Goal: Browse casually: Explore the website without a specific task or goal

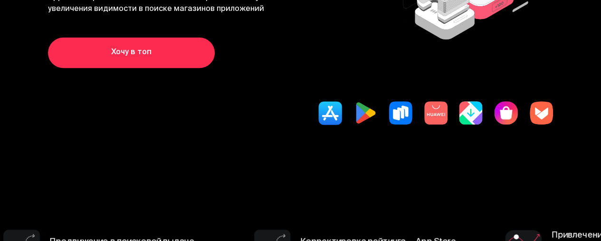
click at [354, 125] on img at bounding box center [366, 113] width 24 height 24
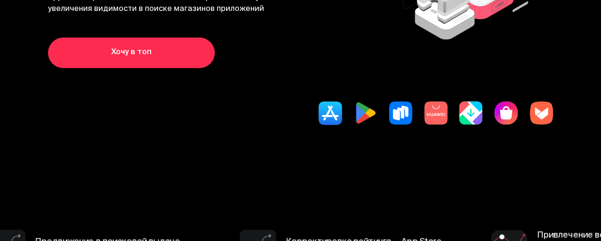
scroll to position [182, 0]
drag, startPoint x: 0, startPoint y: 0, endPoint x: 330, endPoint y: 134, distance: 356.3
click at [354, 125] on img at bounding box center [366, 113] width 24 height 24
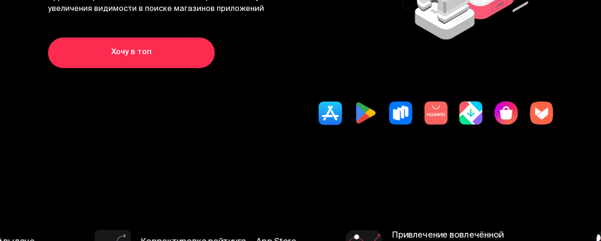
click at [354, 125] on img at bounding box center [366, 113] width 24 height 24
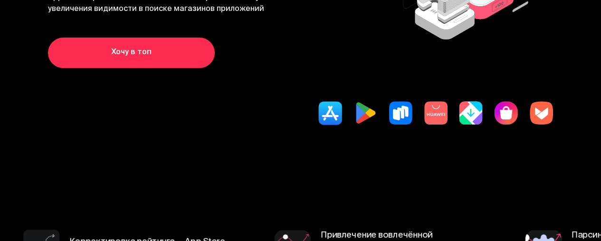
click at [354, 125] on img at bounding box center [366, 113] width 24 height 24
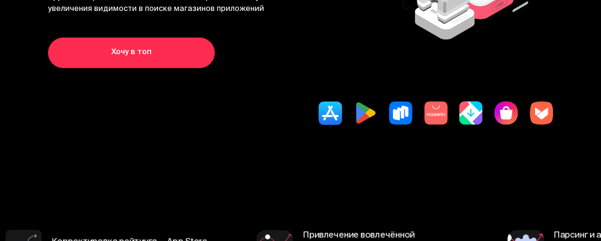
click at [354, 125] on img at bounding box center [366, 113] width 24 height 24
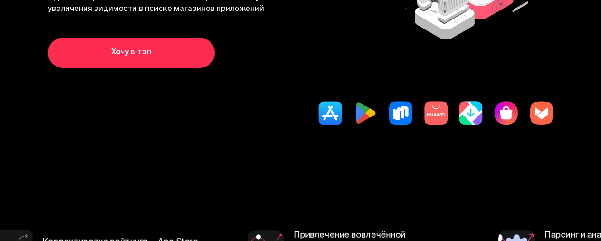
click at [354, 125] on img at bounding box center [366, 113] width 24 height 24
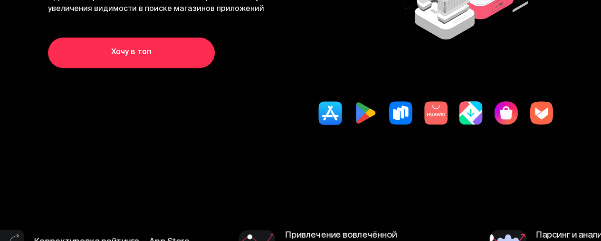
click at [354, 125] on img at bounding box center [366, 113] width 24 height 24
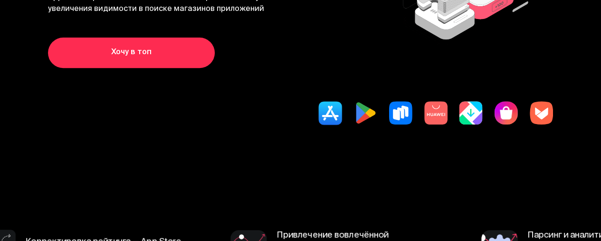
click at [354, 125] on img at bounding box center [366, 113] width 24 height 24
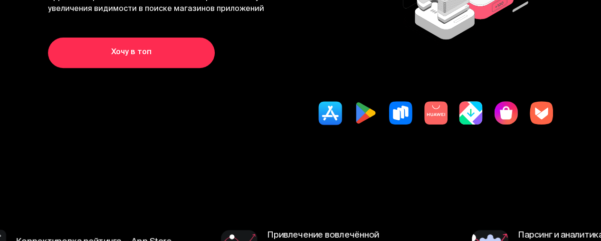
click at [354, 125] on img at bounding box center [366, 113] width 24 height 24
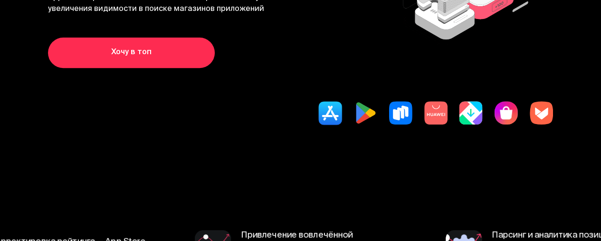
drag, startPoint x: 337, startPoint y: 132, endPoint x: 369, endPoint y: 137, distance: 32.4
click at [369, 125] on div at bounding box center [300, 113] width 505 height 24
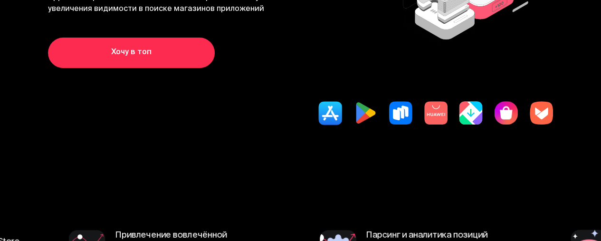
click at [366, 90] on section "Быстрый путь на вершину поисковой выдачи App Store и Google Play Appbooster.pla…" at bounding box center [300, 25] width 601 height 276
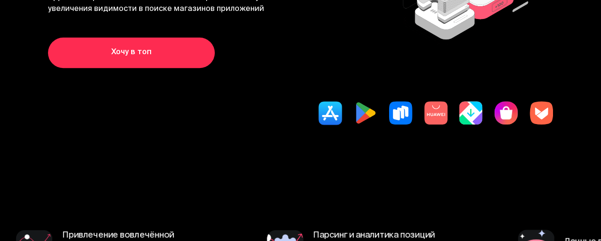
click at [354, 125] on img at bounding box center [366, 113] width 24 height 24
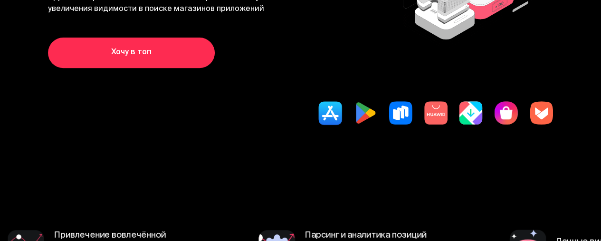
click at [354, 125] on img at bounding box center [366, 113] width 24 height 24
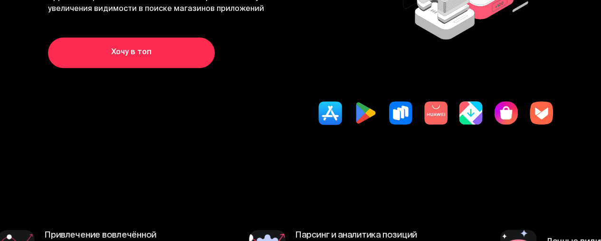
click at [354, 125] on img at bounding box center [366, 113] width 24 height 24
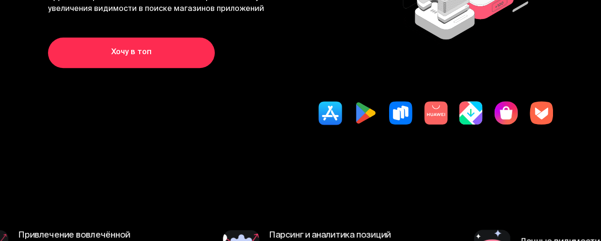
drag, startPoint x: 330, startPoint y: 136, endPoint x: 290, endPoint y: 139, distance: 40.0
click at [290, 125] on div at bounding box center [300, 113] width 505 height 24
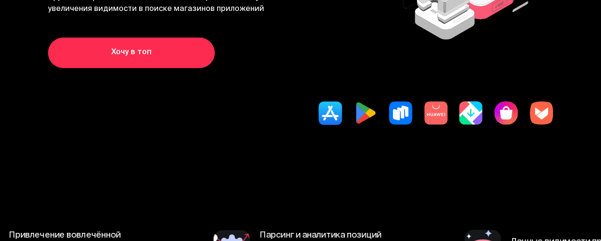
click at [318, 125] on img at bounding box center [330, 113] width 24 height 24
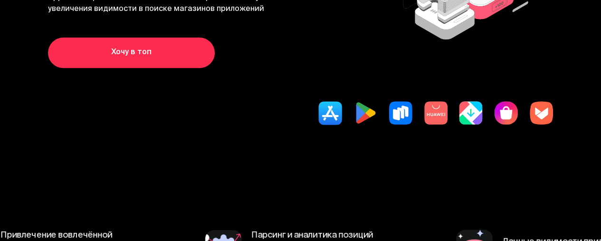
click at [318, 125] on img at bounding box center [330, 113] width 24 height 24
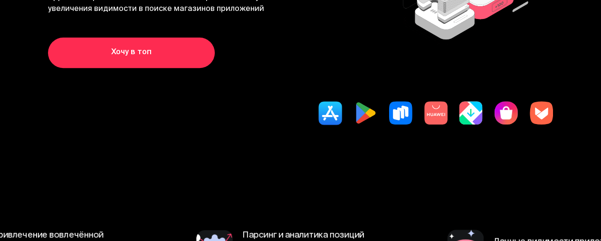
drag, startPoint x: 290, startPoint y: 139, endPoint x: 297, endPoint y: 137, distance: 6.8
click at [318, 125] on img at bounding box center [330, 113] width 24 height 24
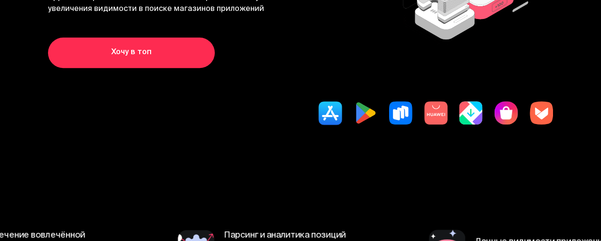
click at [318, 125] on img at bounding box center [330, 113] width 24 height 24
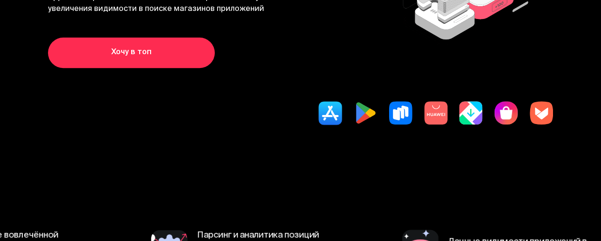
drag, startPoint x: 297, startPoint y: 137, endPoint x: 291, endPoint y: 138, distance: 5.3
click at [318, 125] on img at bounding box center [330, 113] width 24 height 24
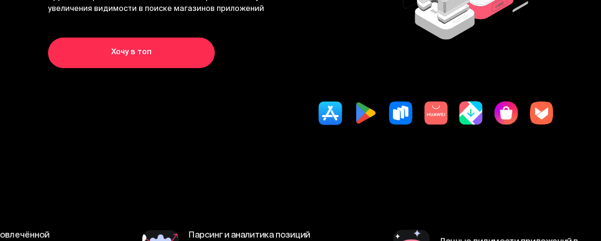
click at [318, 125] on img at bounding box center [330, 113] width 24 height 24
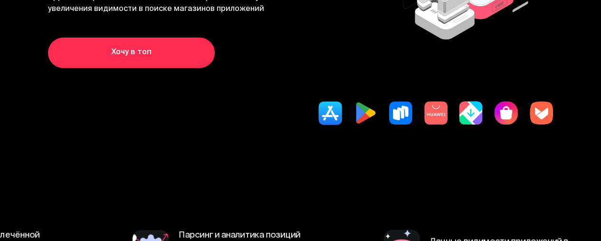
click at [318, 125] on img at bounding box center [330, 113] width 24 height 24
